Goal: Task Accomplishment & Management: Complete application form

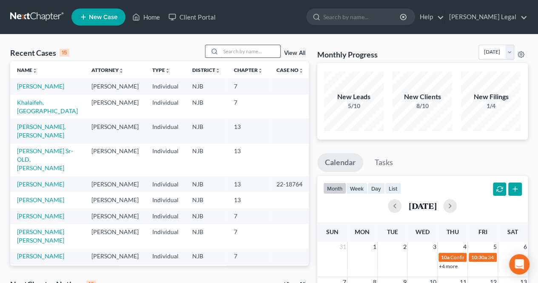
click at [264, 54] on input "search" at bounding box center [251, 51] width 60 height 12
click at [58, 85] on link "[PERSON_NAME]" at bounding box center [40, 85] width 47 height 7
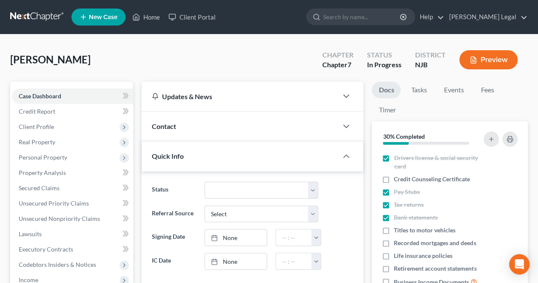
click at [216, 54] on div "[PERSON_NAME] Upgraded Chapter Chapter 7 Status In [GEOGRAPHIC_DATA] [GEOGRAPHI…" at bounding box center [268, 63] width 517 height 37
click at [263, 68] on div "[PERSON_NAME] Upgraded Chapter Chapter 7 Status In [GEOGRAPHIC_DATA] [GEOGRAPHI…" at bounding box center [268, 63] width 517 height 37
click at [73, 124] on span "Client Profile" at bounding box center [72, 126] width 121 height 15
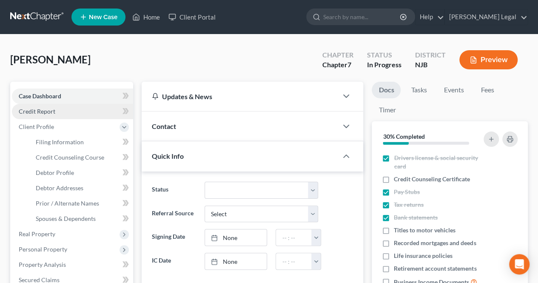
click at [71, 116] on link "Credit Report" at bounding box center [72, 111] width 121 height 15
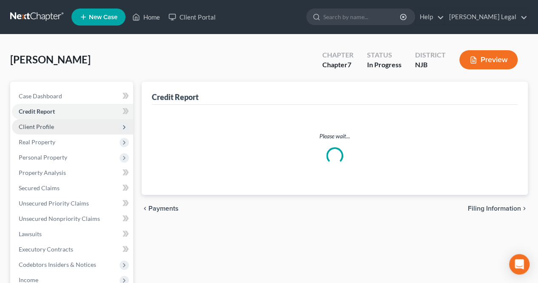
click at [67, 124] on span "Client Profile" at bounding box center [72, 126] width 121 height 15
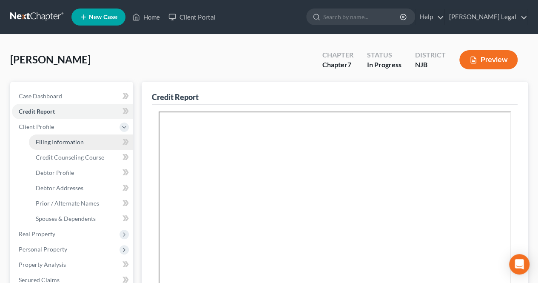
click at [60, 145] on span "Filing Information" at bounding box center [60, 141] width 48 height 7
select select "1"
select select "0"
select select "51"
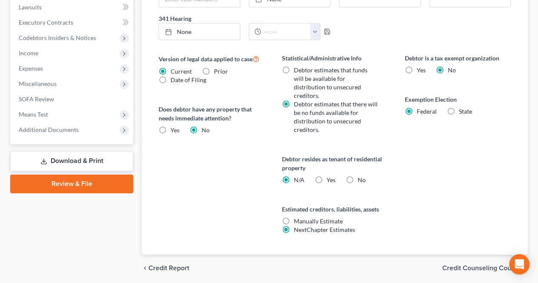
click at [444, 264] on span "Credit Counseling Course" at bounding box center [481, 267] width 79 height 7
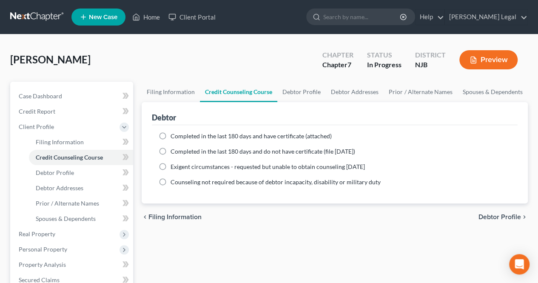
click at [490, 216] on span "Debtor Profile" at bounding box center [499, 216] width 43 height 7
select select "3"
select select "0"
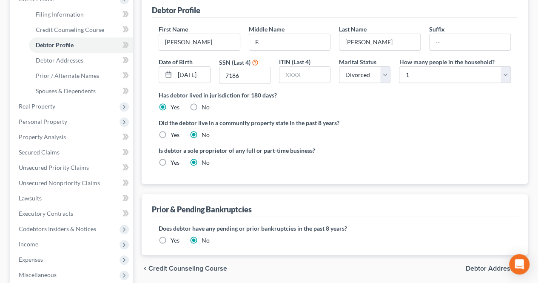
click at [474, 265] on span "Debtor Addresses" at bounding box center [493, 268] width 55 height 7
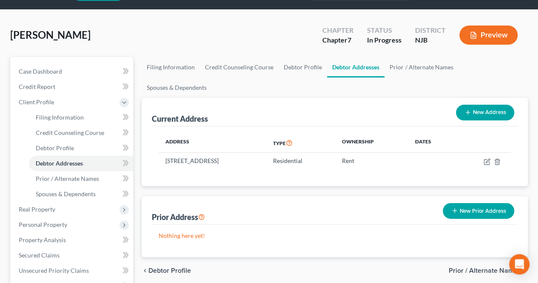
scroll to position [43, 0]
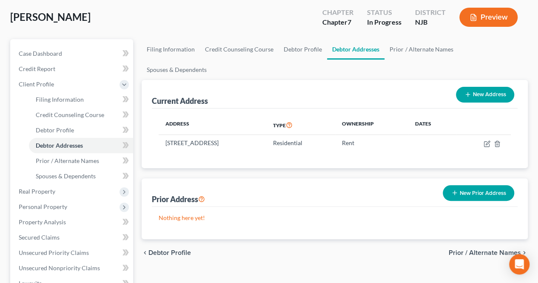
click at [462, 249] on span "Prior / Alternate Names" at bounding box center [485, 252] width 72 height 7
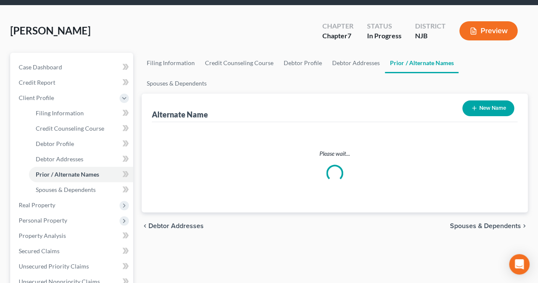
scroll to position [43, 0]
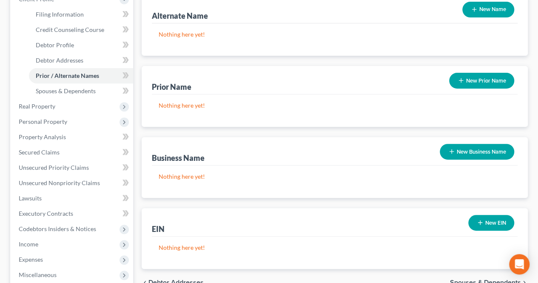
click at [462, 279] on span "Spouses & Dependents" at bounding box center [485, 282] width 71 height 7
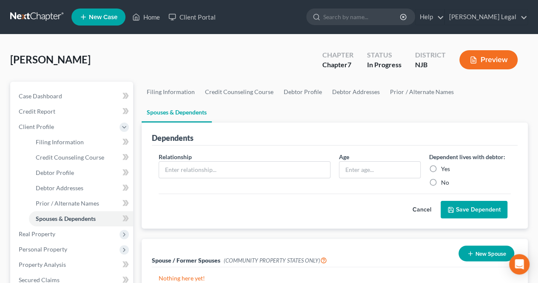
scroll to position [43, 0]
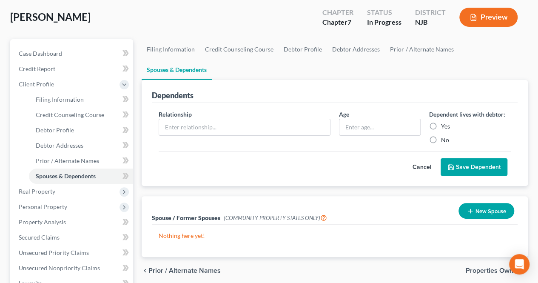
click at [473, 267] on span "Properties Owned" at bounding box center [493, 270] width 55 height 7
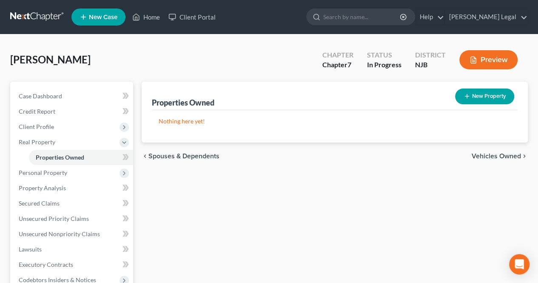
click at [483, 155] on span "Vehicles Owned" at bounding box center [495, 156] width 49 height 7
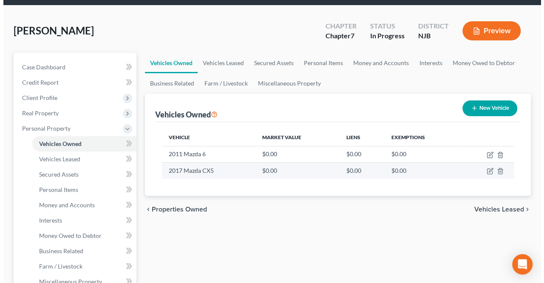
scroll to position [43, 0]
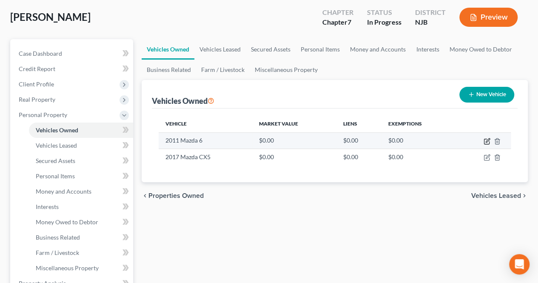
click at [486, 142] on icon "button" at bounding box center [488, 140] width 4 height 4
select select "0"
select select "15"
select select "0"
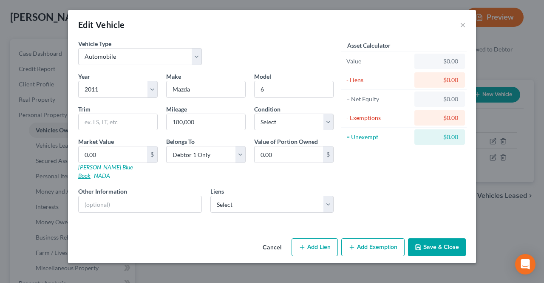
click at [110, 164] on link "[PERSON_NAME] Blue Book" at bounding box center [105, 171] width 54 height 16
click at [130, 152] on input "0.00" at bounding box center [113, 154] width 68 height 16
type input "3"
type input "3.00"
type input "30"
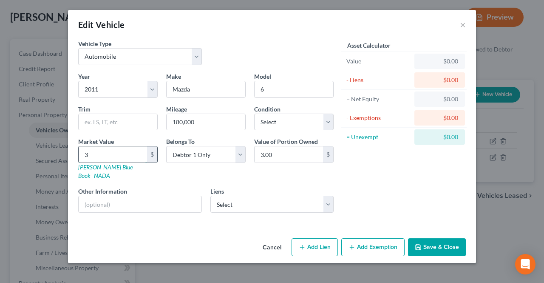
type input "30.00"
type input "307"
type input "307.00"
type input "3076"
type input "3,076.00"
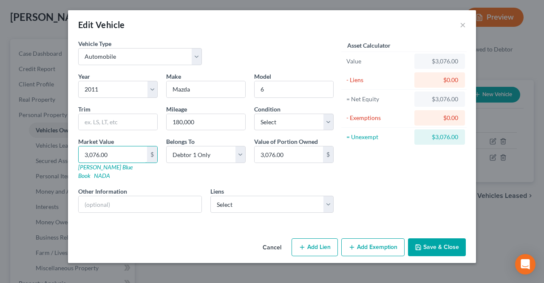
type input "3,076.00"
click at [415, 239] on button "Save & Close" at bounding box center [437, 247] width 58 height 18
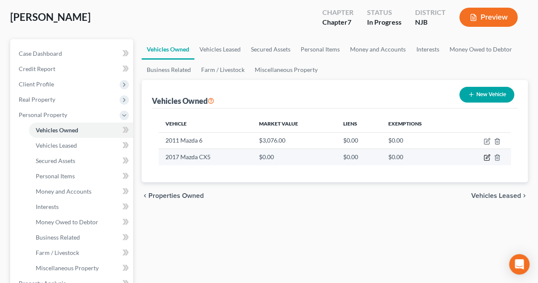
click at [488, 156] on icon "button" at bounding box center [486, 157] width 7 height 7
select select "0"
select select "9"
select select "3"
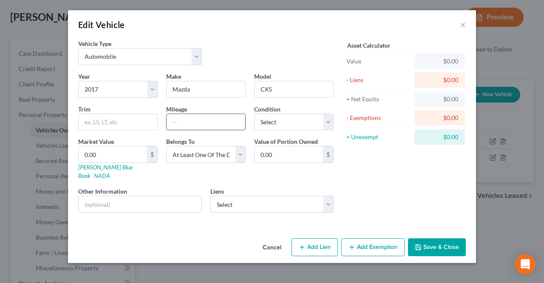
click at [186, 124] on input "text" at bounding box center [206, 122] width 79 height 16
type input "85000"
click at [101, 169] on link "[PERSON_NAME] Blue Book" at bounding box center [105, 171] width 54 height 16
click at [124, 154] on input "0.00" at bounding box center [113, 154] width 68 height 16
type input "1"
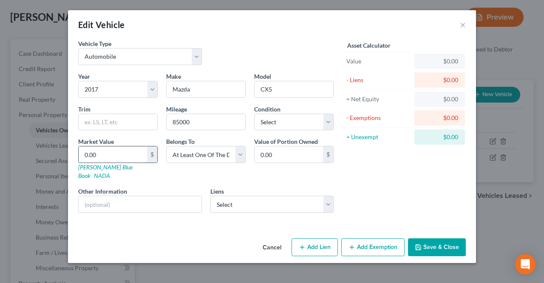
type input "1.00"
type input "13"
type input "13.00"
click at [125, 156] on input "13" at bounding box center [113, 154] width 68 height 16
type input "132"
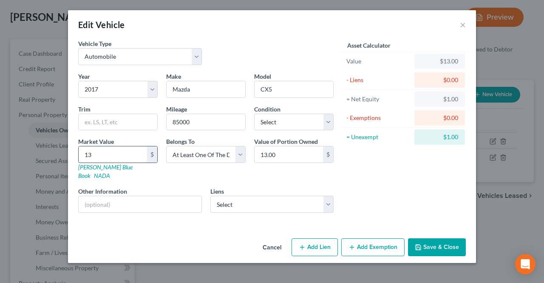
type input "132.00"
type input "1325"
type input "1,325.00"
type input "1,3251"
type input "13,251.00"
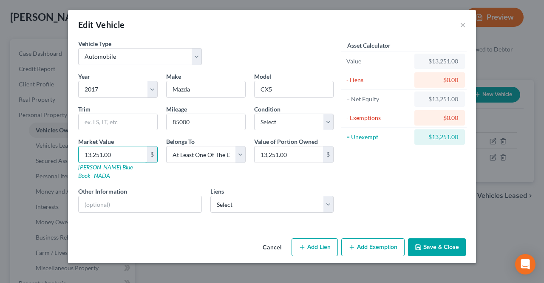
type input "13,251.00"
click at [416, 238] on button "Save & Close" at bounding box center [437, 247] width 58 height 18
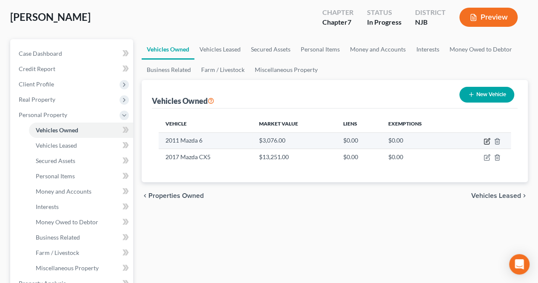
click at [486, 143] on icon "button" at bounding box center [486, 141] width 5 height 5
select select "0"
select select "15"
select select "0"
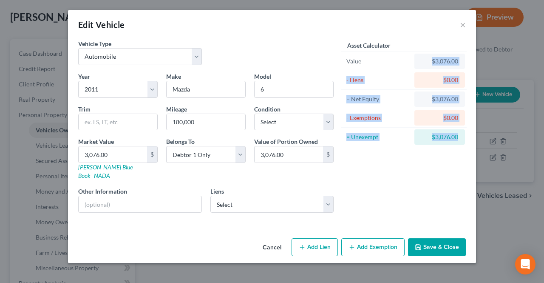
drag, startPoint x: 424, startPoint y: 64, endPoint x: 456, endPoint y: 139, distance: 81.7
click at [456, 133] on div "Asset Calculator Value $3,076.00 - Liens $0.00 = Net Equity $3,076.00 - Exempti…" at bounding box center [404, 92] width 124 height 107
click at [456, 142] on div "$3,076.00" at bounding box center [440, 136] width 51 height 15
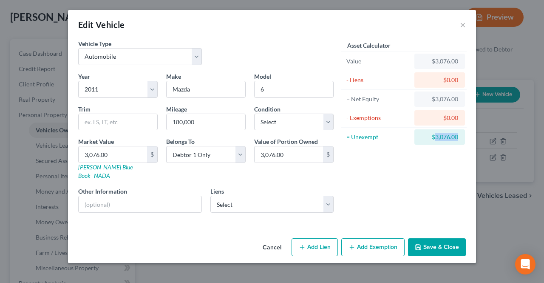
drag, startPoint x: 457, startPoint y: 138, endPoint x: 437, endPoint y: 137, distance: 20.8
click at [437, 137] on div "$3,076.00" at bounding box center [439, 137] width 37 height 9
copy div "3,076.00"
click at [367, 238] on button "Add Exemption" at bounding box center [372, 247] width 63 height 18
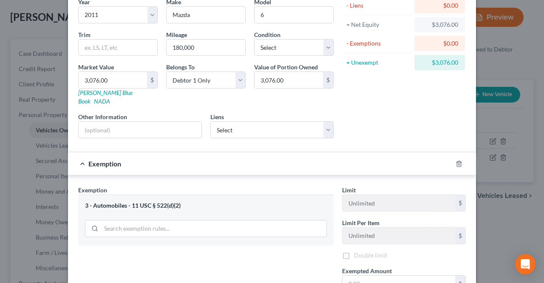
scroll to position [128, 0]
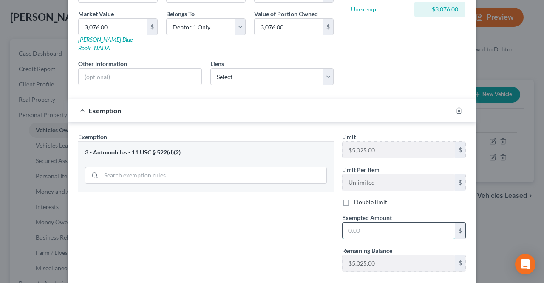
paste input "3,076.00"
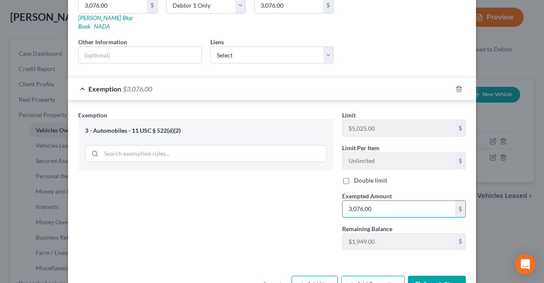
scroll to position [165, 0]
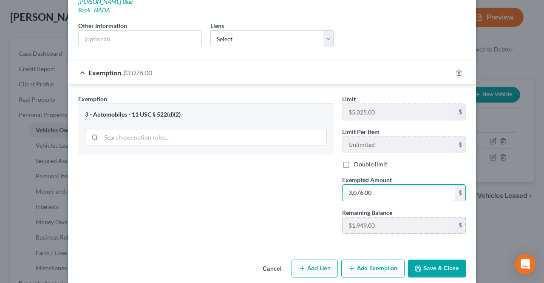
type input "3,076.00"
click at [412, 259] on button "Save & Close" at bounding box center [437, 268] width 58 height 18
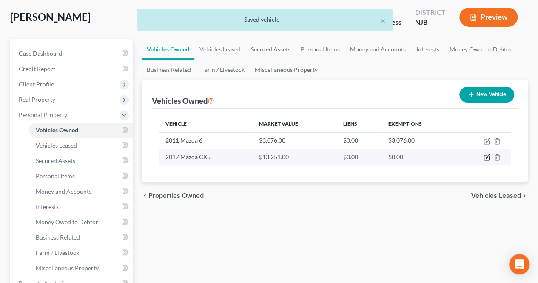
click at [489, 159] on icon "button" at bounding box center [486, 157] width 5 height 5
select select "0"
select select "9"
select select "3"
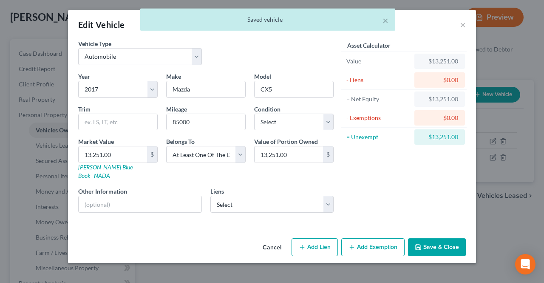
click at [386, 238] on button "Add Exemption" at bounding box center [372, 247] width 63 height 18
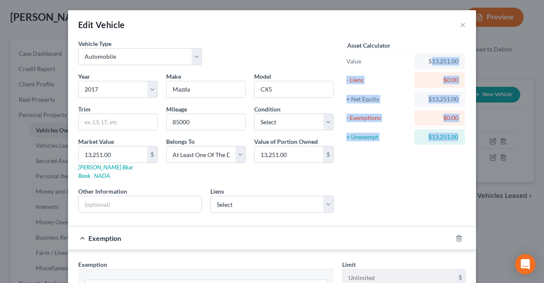
drag, startPoint x: 428, startPoint y: 62, endPoint x: 457, endPoint y: 131, distance: 75.4
click at [457, 131] on div "Asset Calculator Value $13,251.00 - Liens $0.00 = Net Equity $13,251.00 - Exemp…" at bounding box center [404, 92] width 124 height 107
click at [457, 139] on div "$13,251.00" at bounding box center [440, 136] width 51 height 15
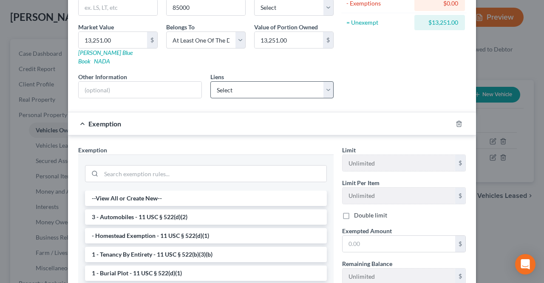
scroll to position [128, 0]
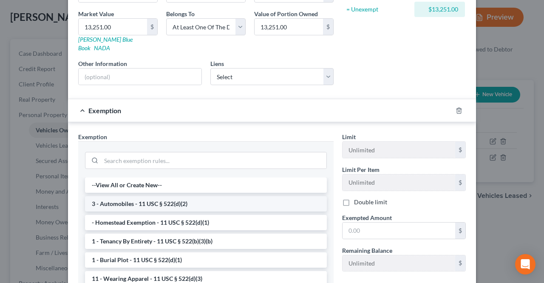
click at [210, 196] on li "3 - Automobiles - 11 USC § 522(d)(2)" at bounding box center [206, 203] width 242 height 15
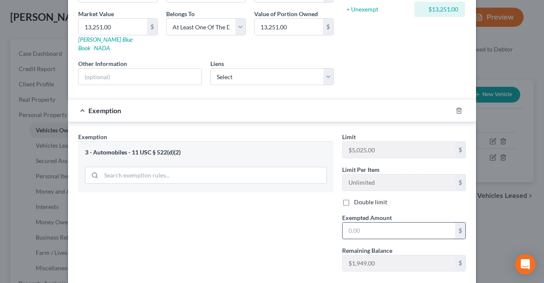
paste input "1,949.00"
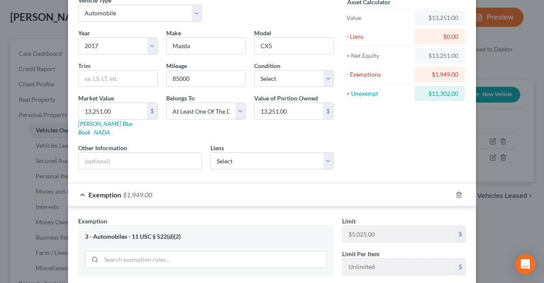
scroll to position [43, 0]
type input "1,949.00"
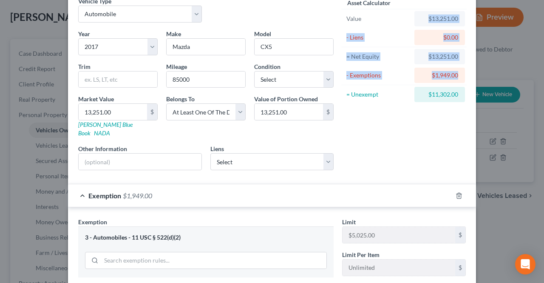
drag, startPoint x: 424, startPoint y: 24, endPoint x: 451, endPoint y: 98, distance: 78.7
click at [454, 87] on div "Asset Calculator Value $13,251.00 - Liens $0.00 = Net Equity $13,251.00 - Exemp…" at bounding box center [404, 50] width 124 height 107
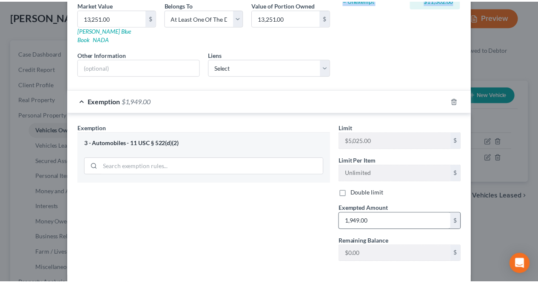
scroll to position [165, 0]
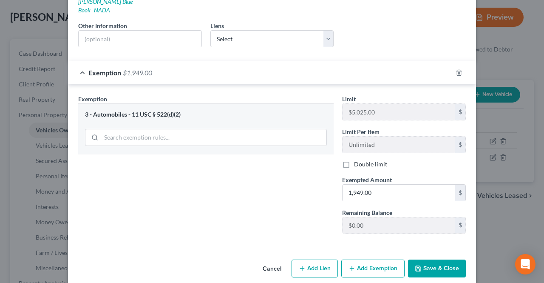
click at [423, 259] on button "Save & Close" at bounding box center [437, 268] width 58 height 18
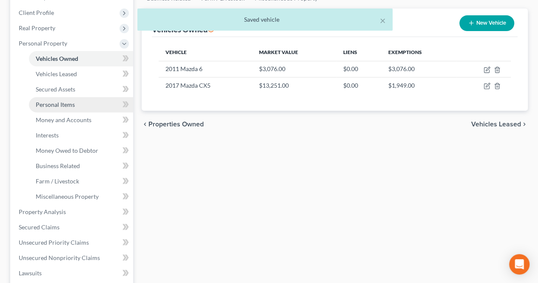
scroll to position [128, 0]
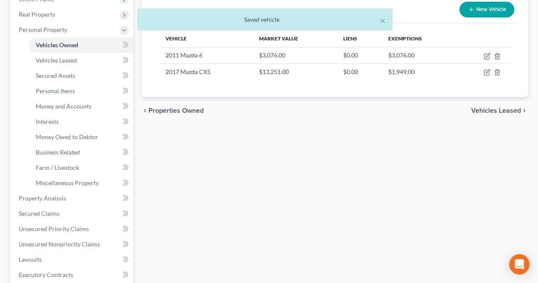
click at [81, 33] on div "× Saved vehicle" at bounding box center [265, 22] width 538 height 26
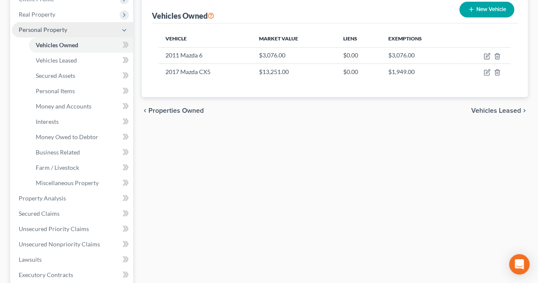
click at [51, 25] on span "Personal Property" at bounding box center [72, 29] width 121 height 15
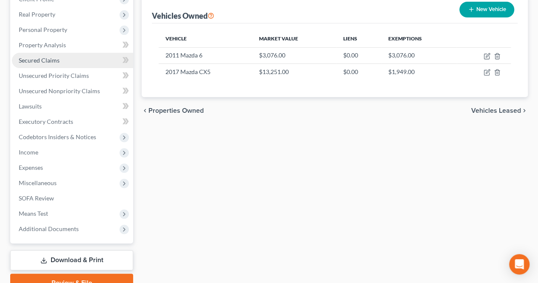
click at [57, 57] on span "Secured Claims" at bounding box center [39, 60] width 41 height 7
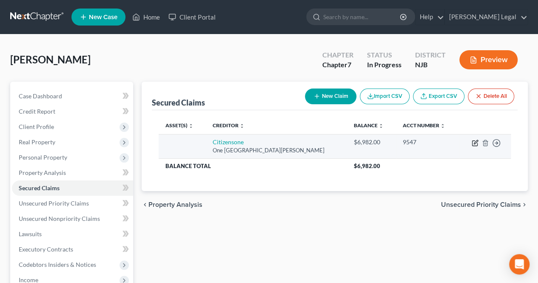
click at [472, 144] on icon "button" at bounding box center [474, 143] width 5 height 5
select select "41"
select select "0"
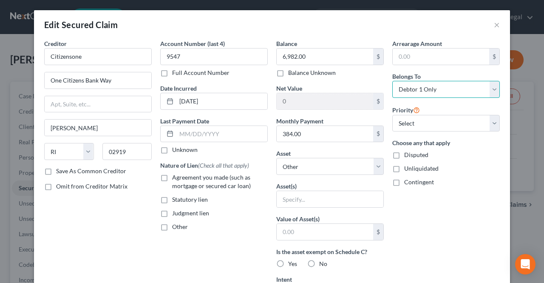
click at [400, 94] on select "Select Debtor 1 Only Debtor 2 Only Debtor 1 And Debtor 2 Only At Least One Of T…" at bounding box center [446, 89] width 108 height 17
select select "3"
click at [392, 81] on select "Select Debtor 1 Only Debtor 2 Only Debtor 1 And Debtor 2 Only At Least One Of T…" at bounding box center [446, 89] width 108 height 17
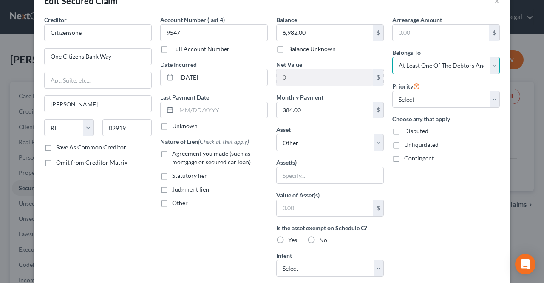
scroll to position [43, 0]
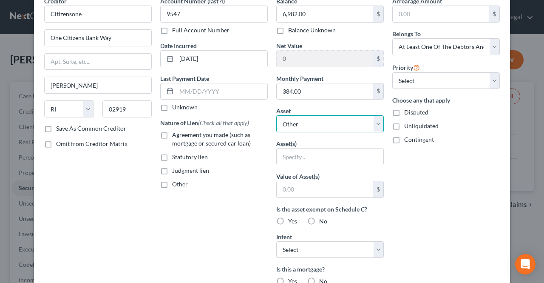
click at [304, 125] on select "Select Other Multiple Assets Clothing - Used Clothing - $1000.0 Electronics - T…" at bounding box center [330, 123] width 108 height 17
select select "8"
click at [276, 115] on select "Select Other Multiple Assets Clothing - Used Clothing - $1000.0 Electronics - T…" at bounding box center [330, 123] width 108 height 17
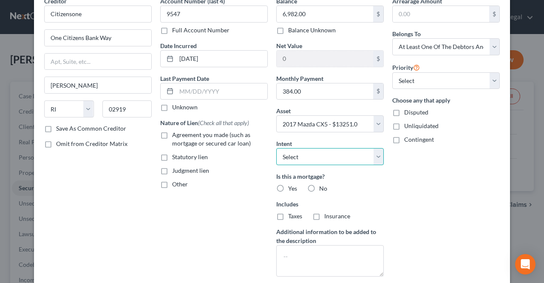
click at [318, 157] on select "Select Surrender Redeem Reaffirm Avoid Other" at bounding box center [330, 156] width 108 height 17
select select "3"
click at [276, 148] on select "Select Surrender Redeem Reaffirm Avoid Other" at bounding box center [330, 156] width 108 height 17
click at [319, 188] on label "No" at bounding box center [323, 188] width 8 height 9
click at [323, 188] on input "No" at bounding box center [326, 187] width 6 height 6
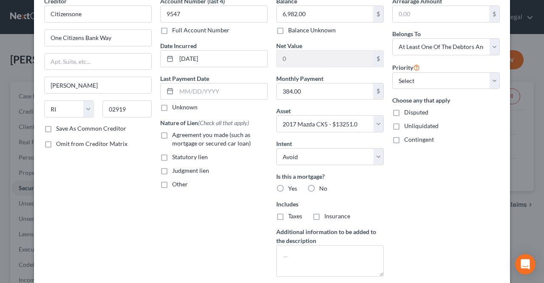
radio input "true"
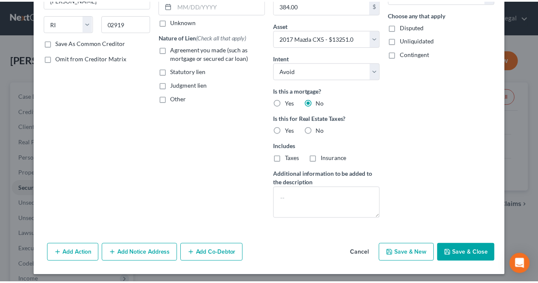
scroll to position [129, 0]
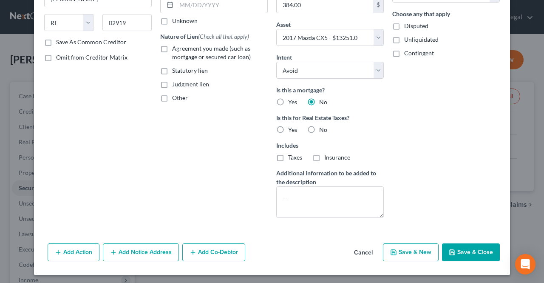
click at [458, 255] on button "Save & Close" at bounding box center [471, 252] width 58 height 18
select select
type input "6,269.00"
select select "8"
type input "0"
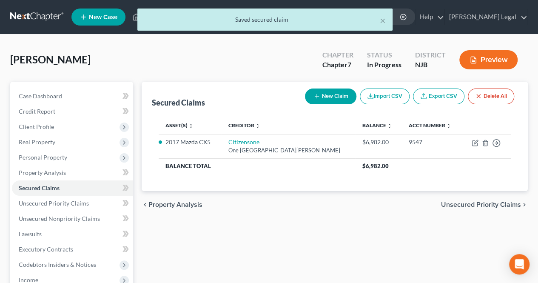
click at [455, 202] on span "Unsecured Priority Claims" at bounding box center [481, 204] width 80 height 7
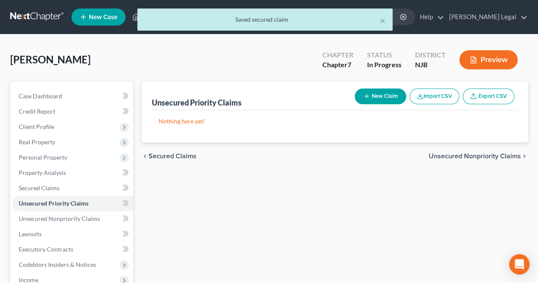
click at [443, 155] on span "Unsecured Nonpriority Claims" at bounding box center [475, 156] width 92 height 7
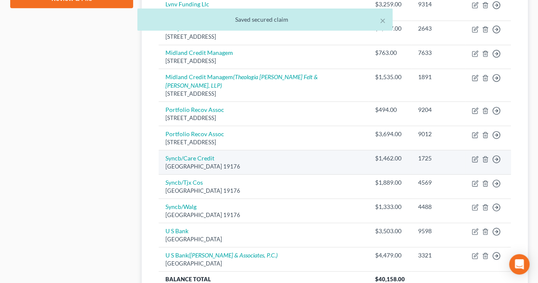
scroll to position [425, 0]
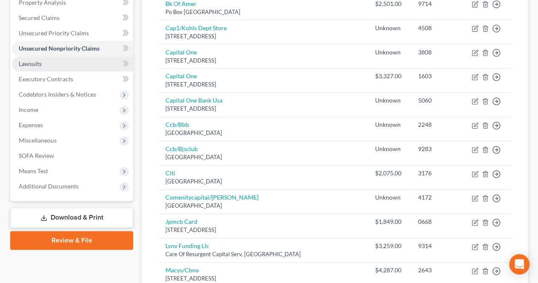
click at [78, 62] on link "Lawsuits" at bounding box center [72, 63] width 121 height 15
